Goal: Obtain resource: Obtain resource

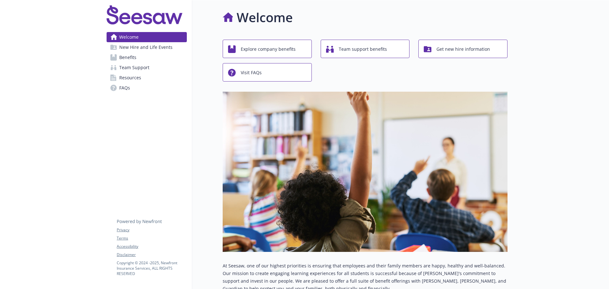
click at [128, 55] on span "Benefits" at bounding box center [127, 57] width 17 height 10
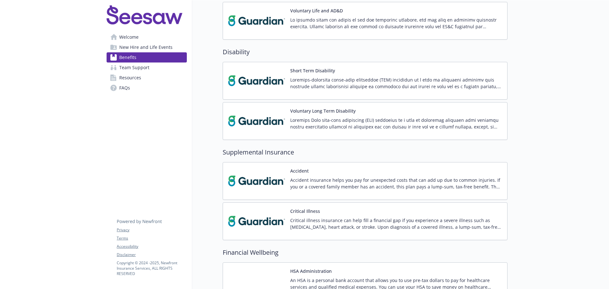
scroll to position [380, 0]
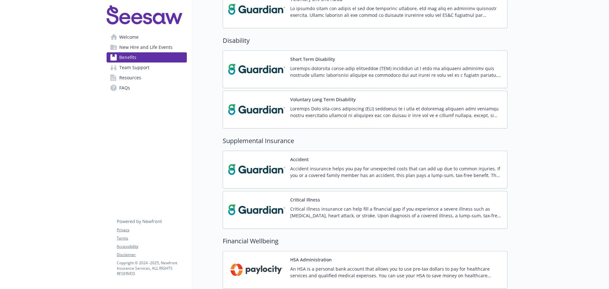
click at [254, 211] on img at bounding box center [256, 209] width 57 height 27
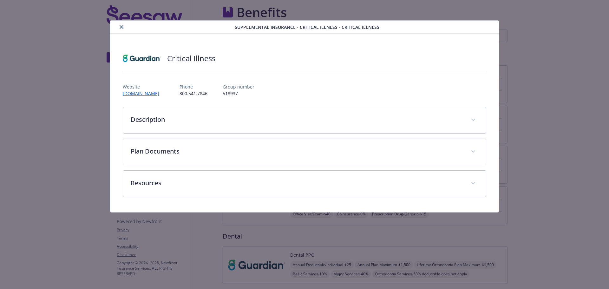
scroll to position [380, 0]
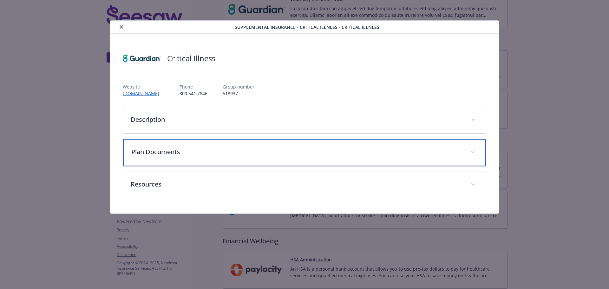
click at [154, 150] on p "Plan Documents" at bounding box center [296, 152] width 331 height 10
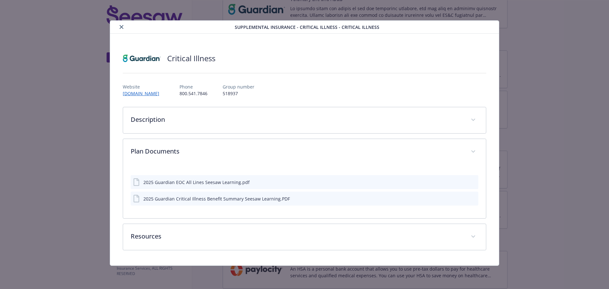
click at [170, 182] on div "2025 Guardian EOC All Lines Seesaw Learning.pdf" at bounding box center [196, 182] width 106 height 7
click at [475, 182] on icon "preview file" at bounding box center [472, 181] width 6 height 4
click at [470, 197] on icon "preview file" at bounding box center [472, 198] width 6 height 4
